Goal: Transaction & Acquisition: Book appointment/travel/reservation

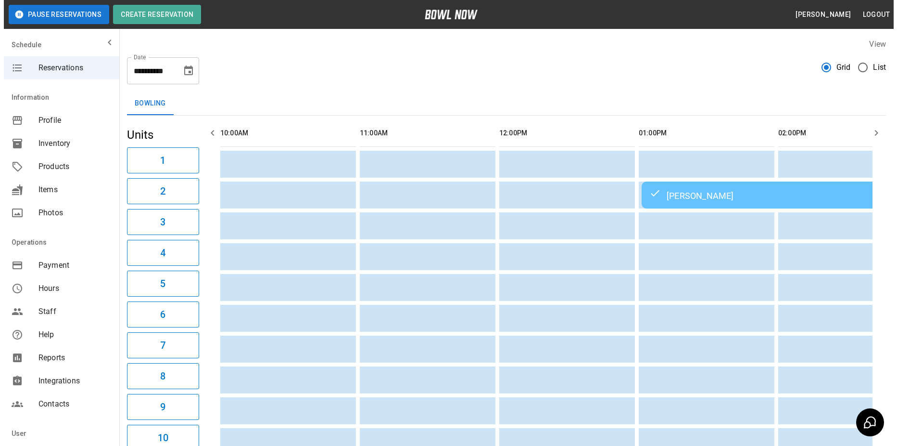
scroll to position [0, 977]
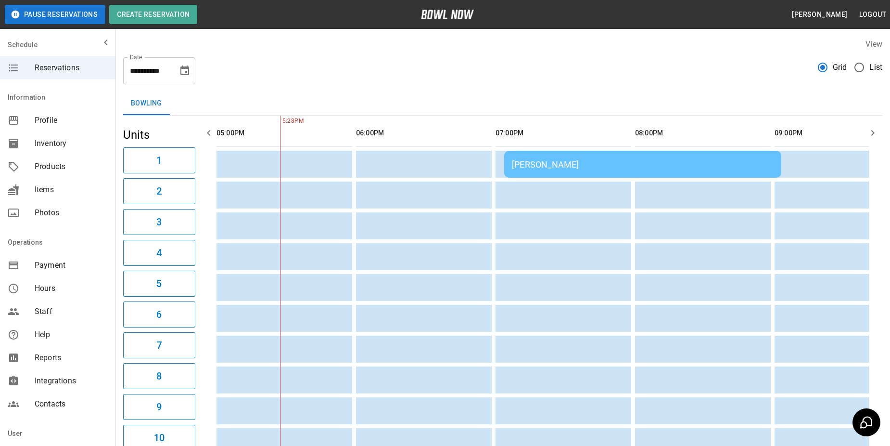
click at [873, 63] on span "List" at bounding box center [875, 68] width 13 height 12
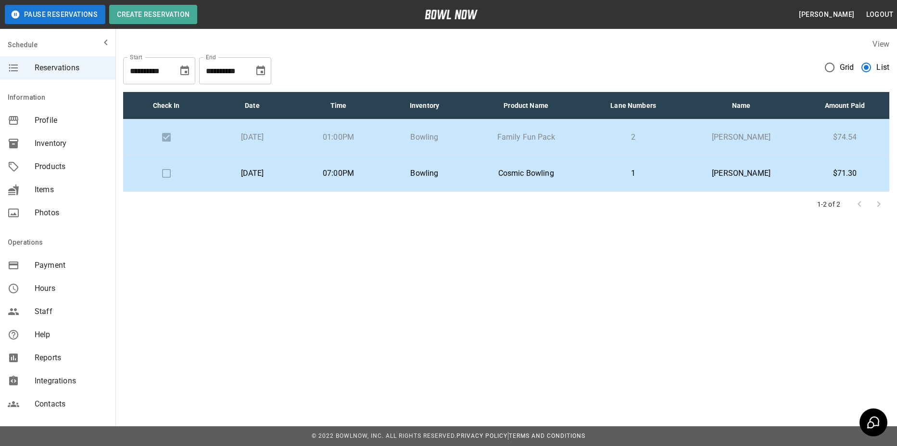
click at [614, 168] on p "1" at bounding box center [633, 173] width 82 height 12
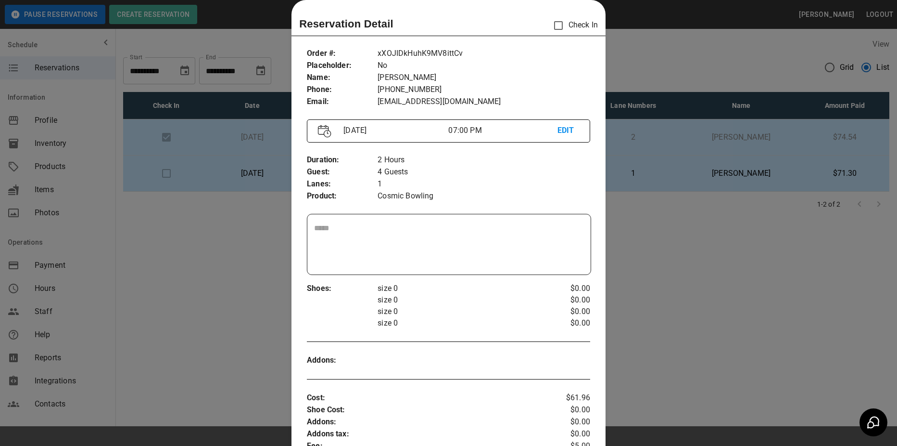
scroll to position [346, 0]
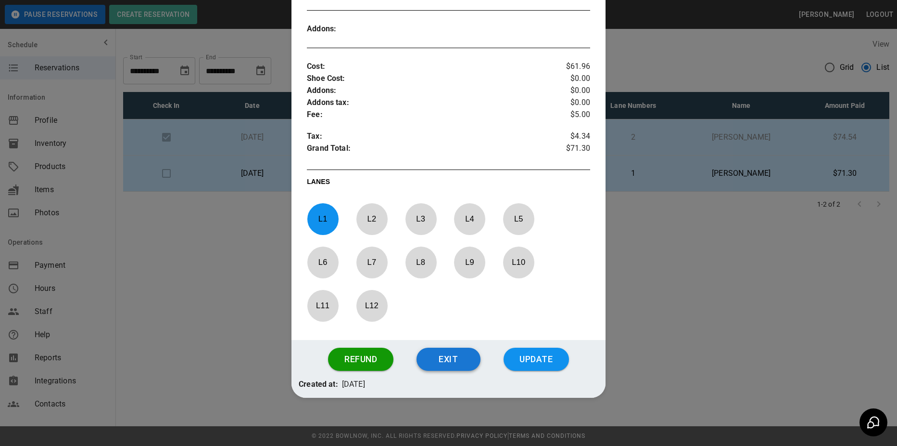
click at [448, 352] on button "Exit" at bounding box center [449, 358] width 64 height 23
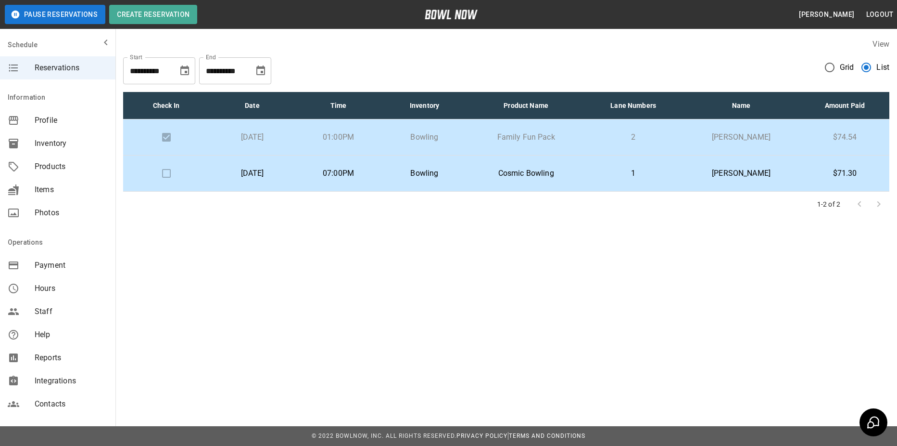
click at [852, 68] on span "Grid" at bounding box center [847, 68] width 14 height 12
click at [357, 172] on p "07:00PM" at bounding box center [338, 173] width 71 height 12
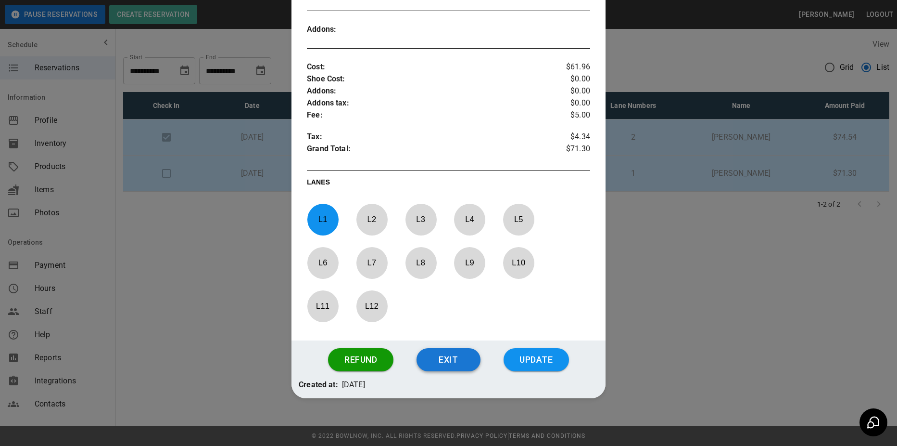
scroll to position [346, 0]
click at [466, 360] on button "Exit" at bounding box center [449, 358] width 64 height 23
